Goal: Transaction & Acquisition: Purchase product/service

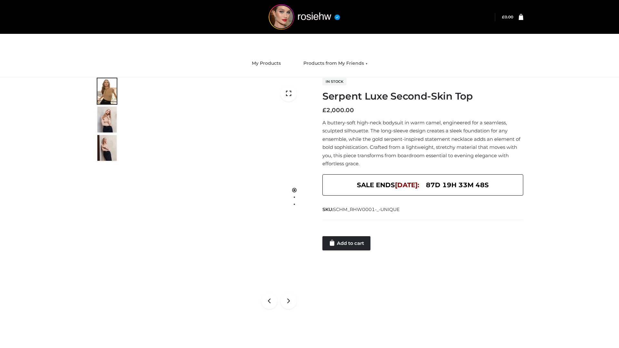
click at [347, 244] on link "Add to cart" at bounding box center [347, 243] width 48 height 14
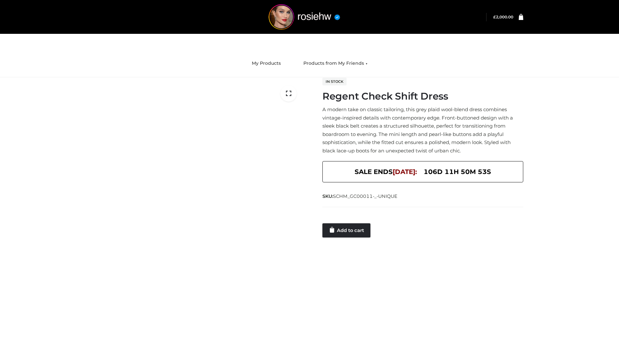
click at [347, 230] on link "Add to cart" at bounding box center [347, 231] width 48 height 14
